Goal: Task Accomplishment & Management: Use online tool/utility

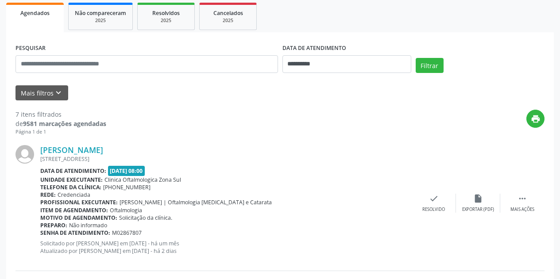
scroll to position [133, 0]
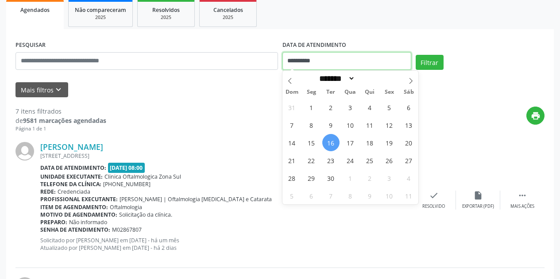
click at [341, 60] on input "**********" at bounding box center [346, 61] width 129 height 18
click at [410, 80] on icon at bounding box center [411, 81] width 6 height 6
select select "*"
click at [350, 108] on span "1" at bounding box center [350, 107] width 17 height 17
type input "**********"
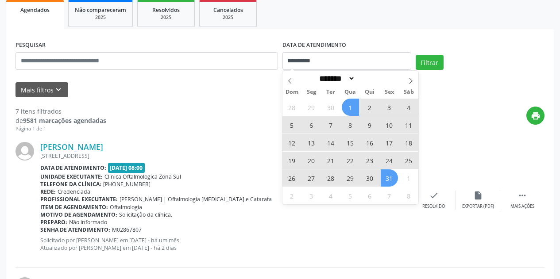
click at [388, 181] on span "31" at bounding box center [389, 178] width 17 height 17
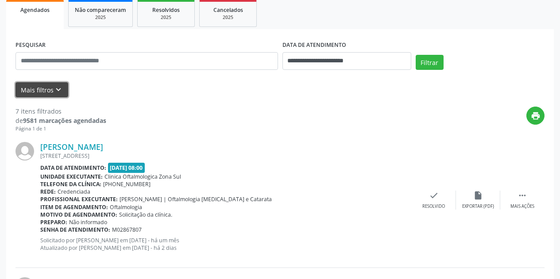
click at [59, 91] on icon "keyboard_arrow_down" at bounding box center [59, 90] width 10 height 10
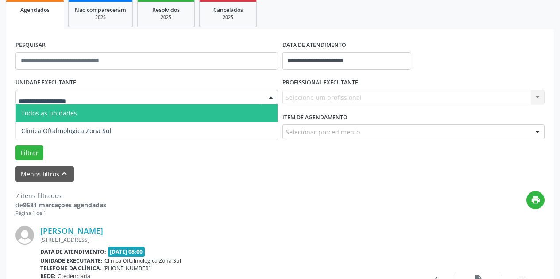
click at [92, 97] on div at bounding box center [146, 97] width 263 height 15
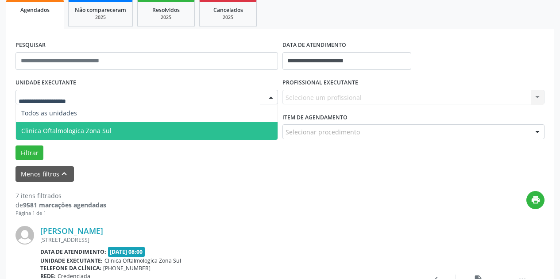
click at [104, 131] on span "Clinica Oftalmologica Zona Sul" at bounding box center [66, 131] width 90 height 8
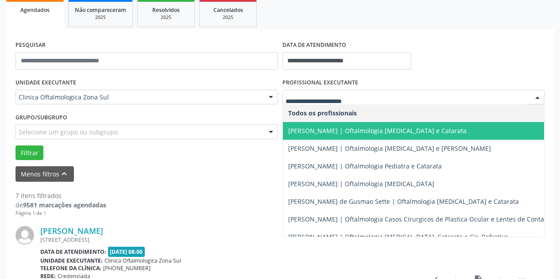
click at [341, 127] on span "[PERSON_NAME] | Oftalmologia [MEDICAL_DATA] e Catarata" at bounding box center [377, 131] width 178 height 8
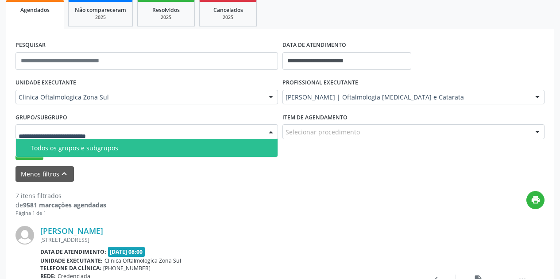
click at [193, 128] on div at bounding box center [146, 131] width 263 height 15
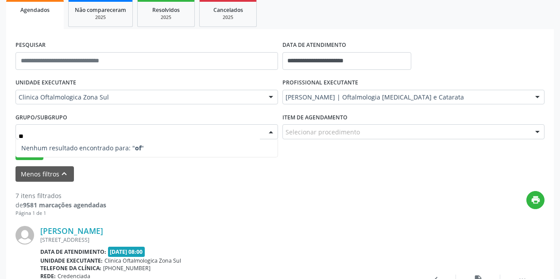
type input "*"
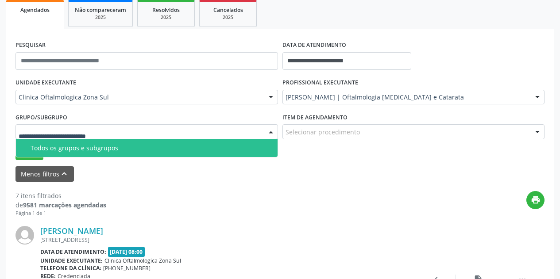
click at [108, 136] on input "text" at bounding box center [139, 136] width 241 height 18
click at [97, 147] on div "Todos os grupos e subgrupos" at bounding box center [152, 148] width 242 height 7
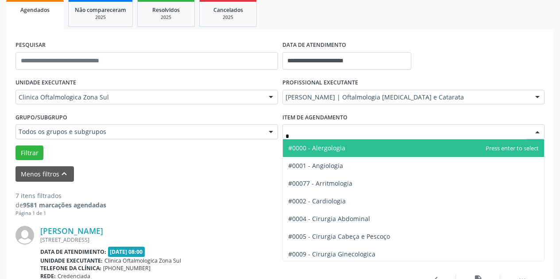
type input "**"
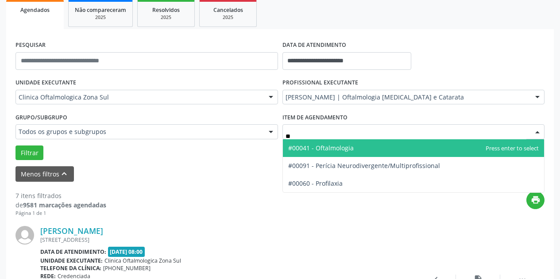
click at [324, 146] on span "#00041 - Oftalmologia" at bounding box center [321, 148] width 66 height 8
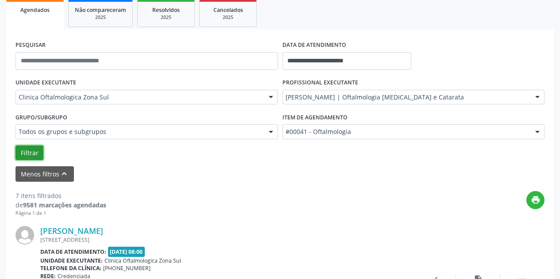
click at [31, 150] on button "Filtrar" at bounding box center [29, 153] width 28 height 15
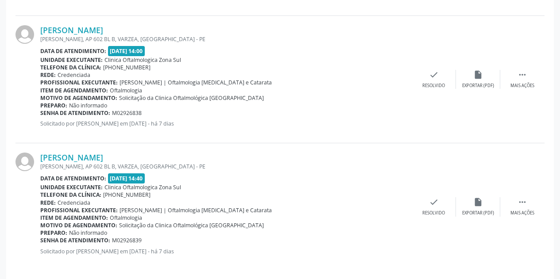
scroll to position [724, 0]
